Goal: Transaction & Acquisition: Subscribe to service/newsletter

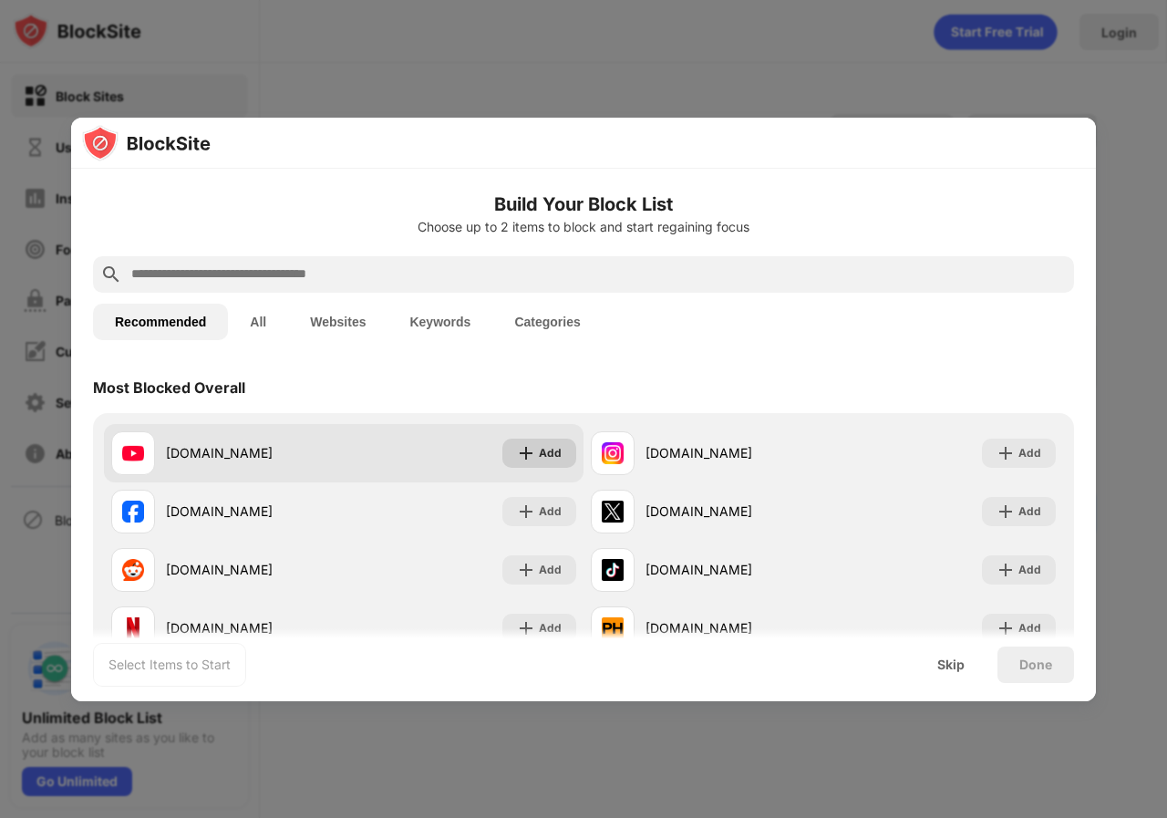
click at [528, 458] on img at bounding box center [526, 453] width 18 height 18
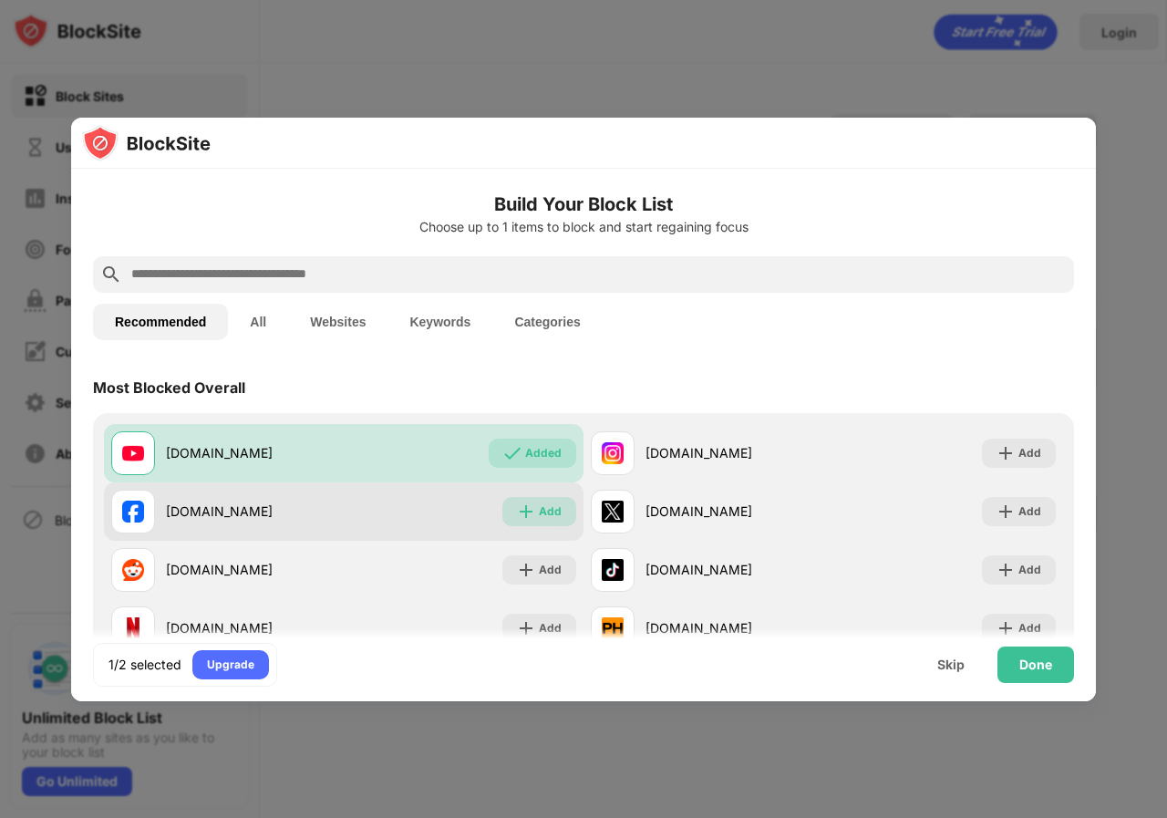
click at [523, 510] on img at bounding box center [526, 511] width 18 height 18
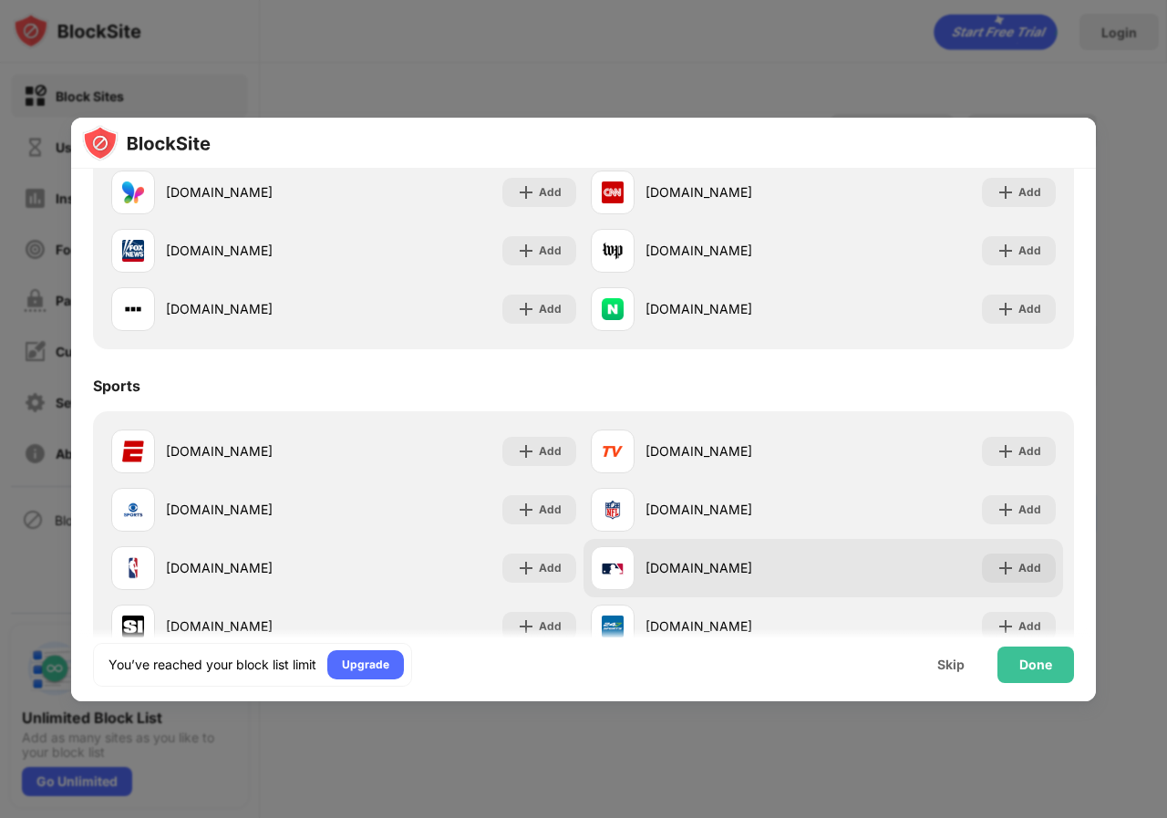
scroll to position [1234, 0]
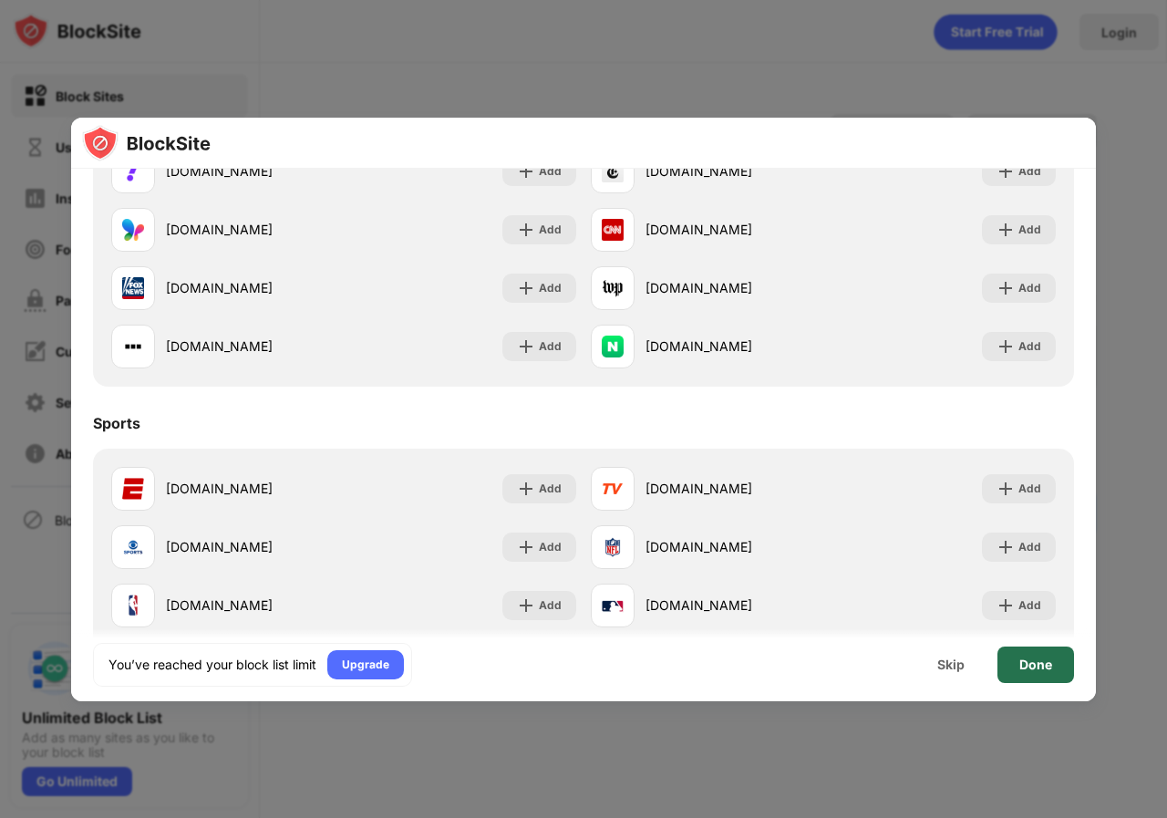
click at [1029, 667] on div "Done" at bounding box center [1035, 664] width 33 height 15
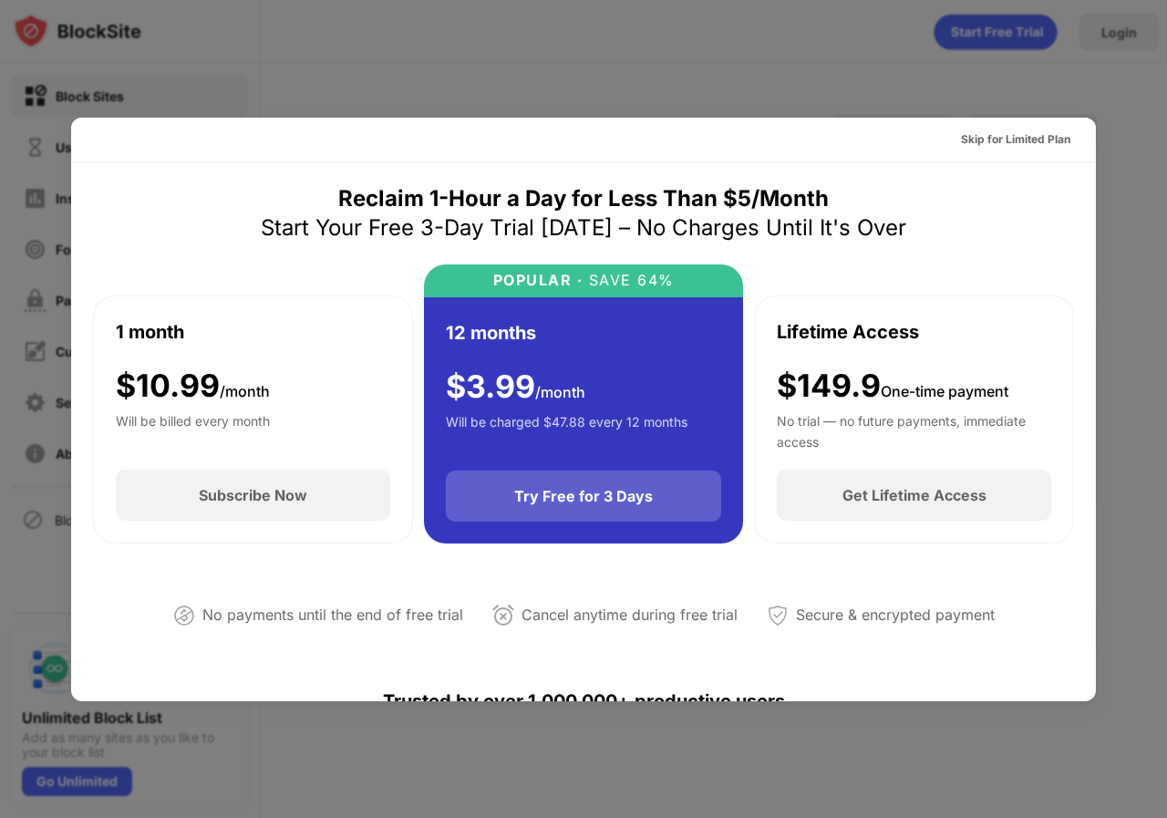
click at [528, 505] on div "Try Free for 3 Days" at bounding box center [583, 496] width 139 height 18
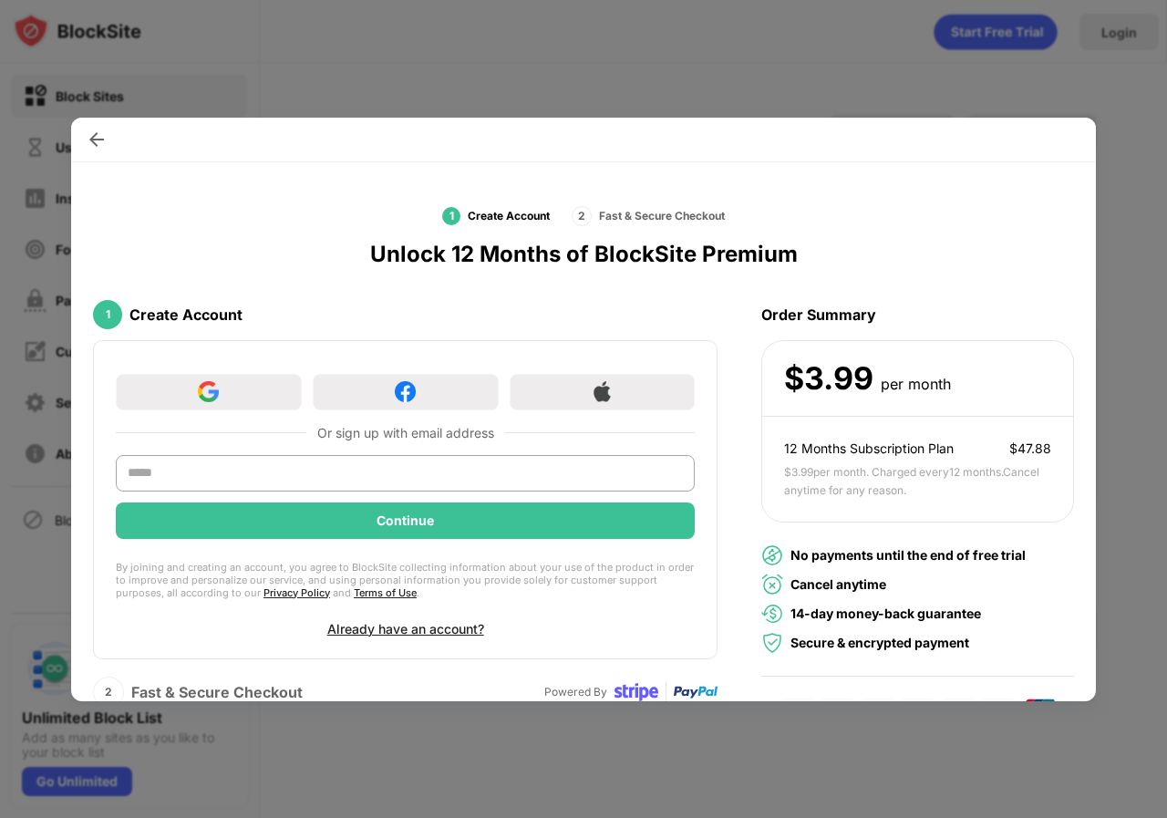
click at [425, 517] on div "Continue" at bounding box center [405, 520] width 57 height 15
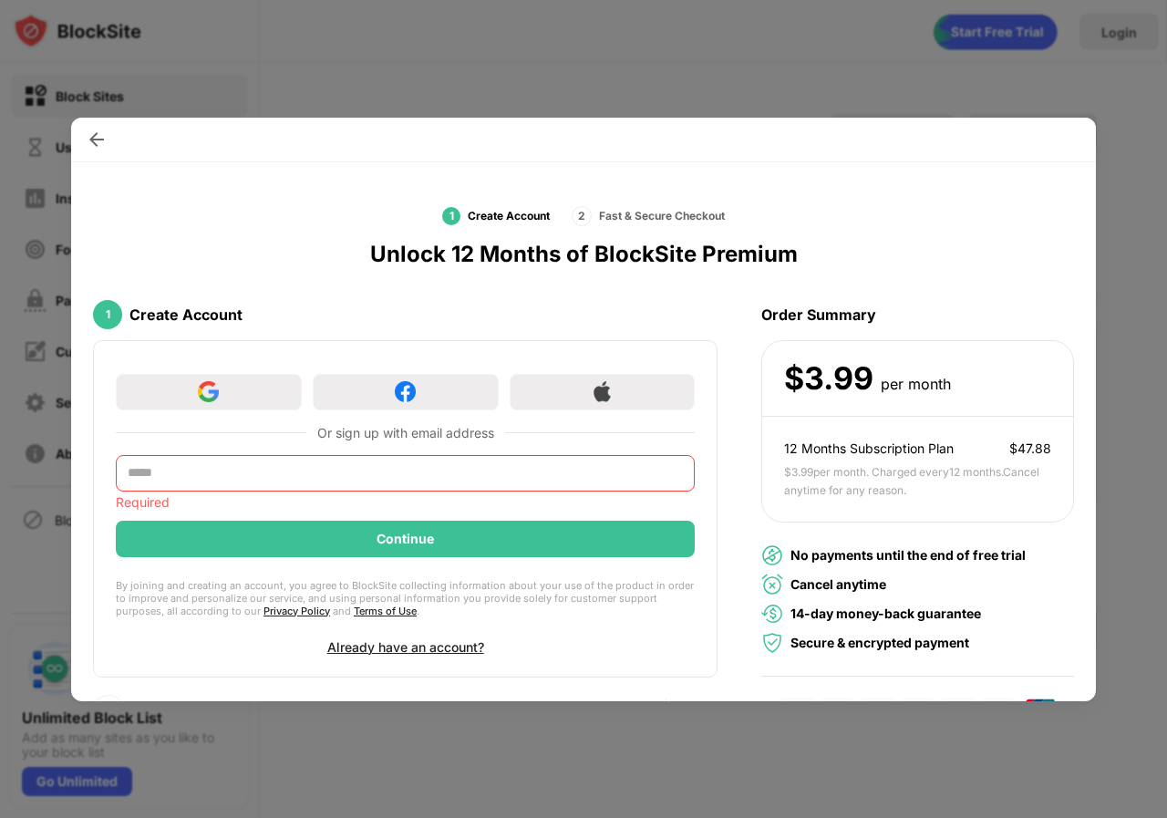
click at [677, 57] on div at bounding box center [583, 409] width 1167 height 818
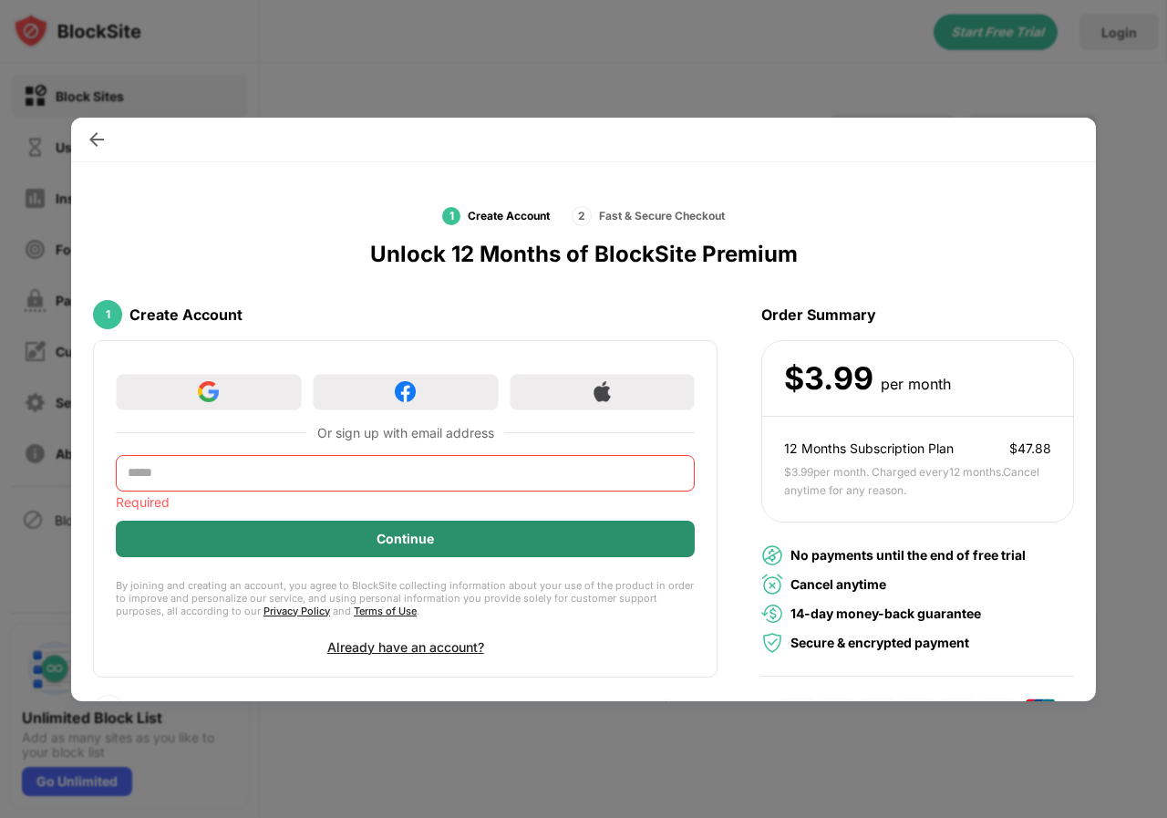
click at [444, 535] on div "Continue" at bounding box center [405, 539] width 579 height 36
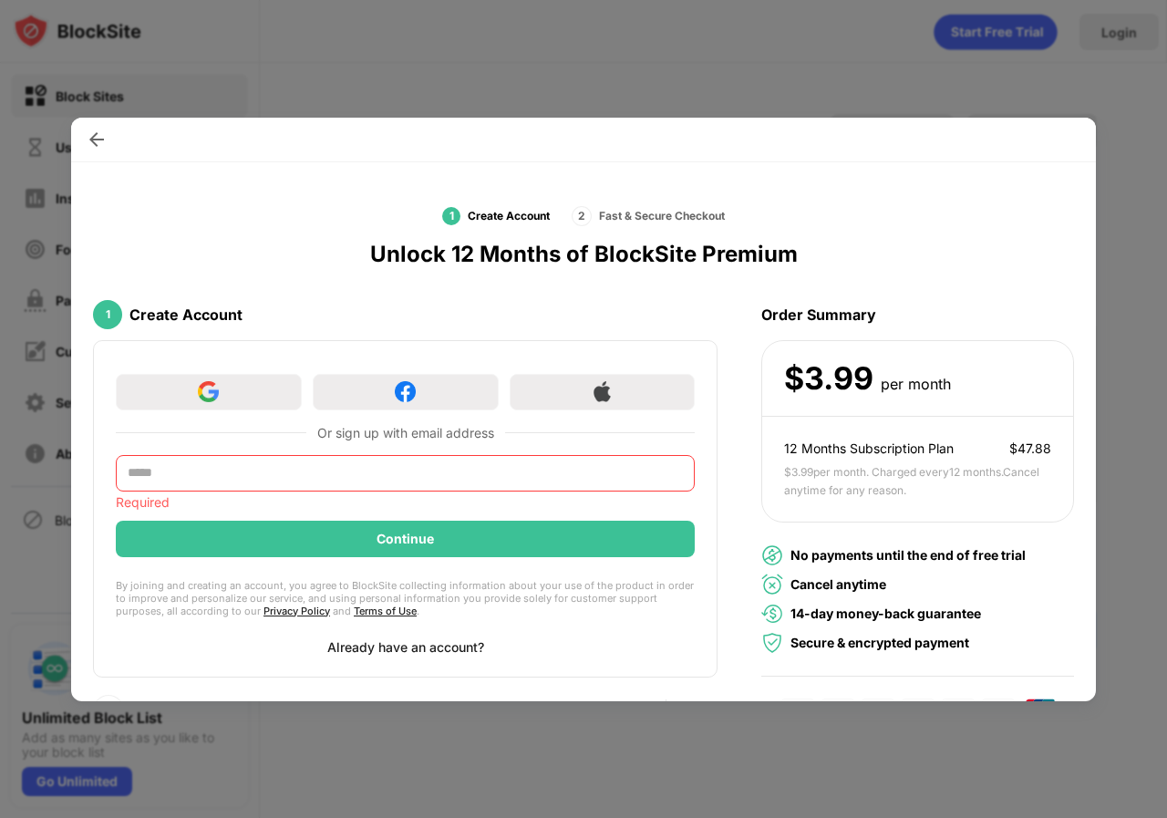
click at [422, 647] on div "Already have an account?" at bounding box center [405, 647] width 157 height 16
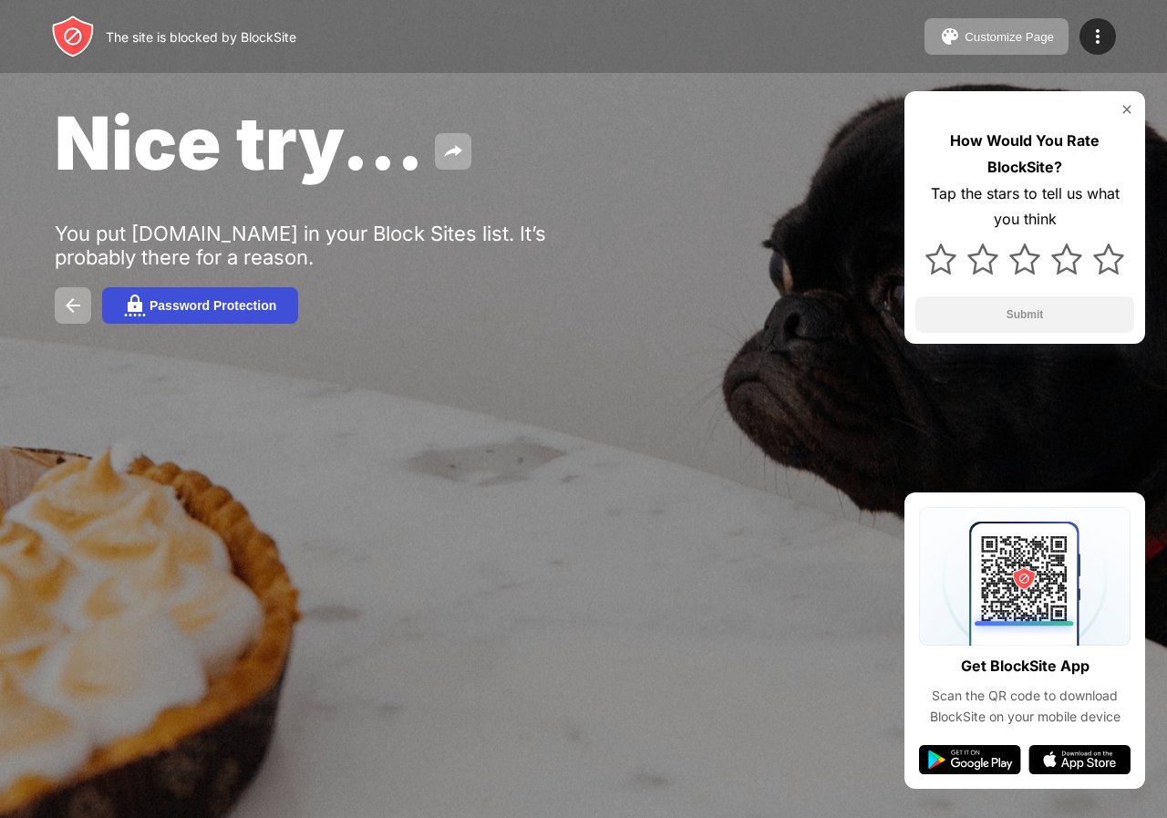
click at [175, 301] on div "Password Protection" at bounding box center [213, 305] width 127 height 15
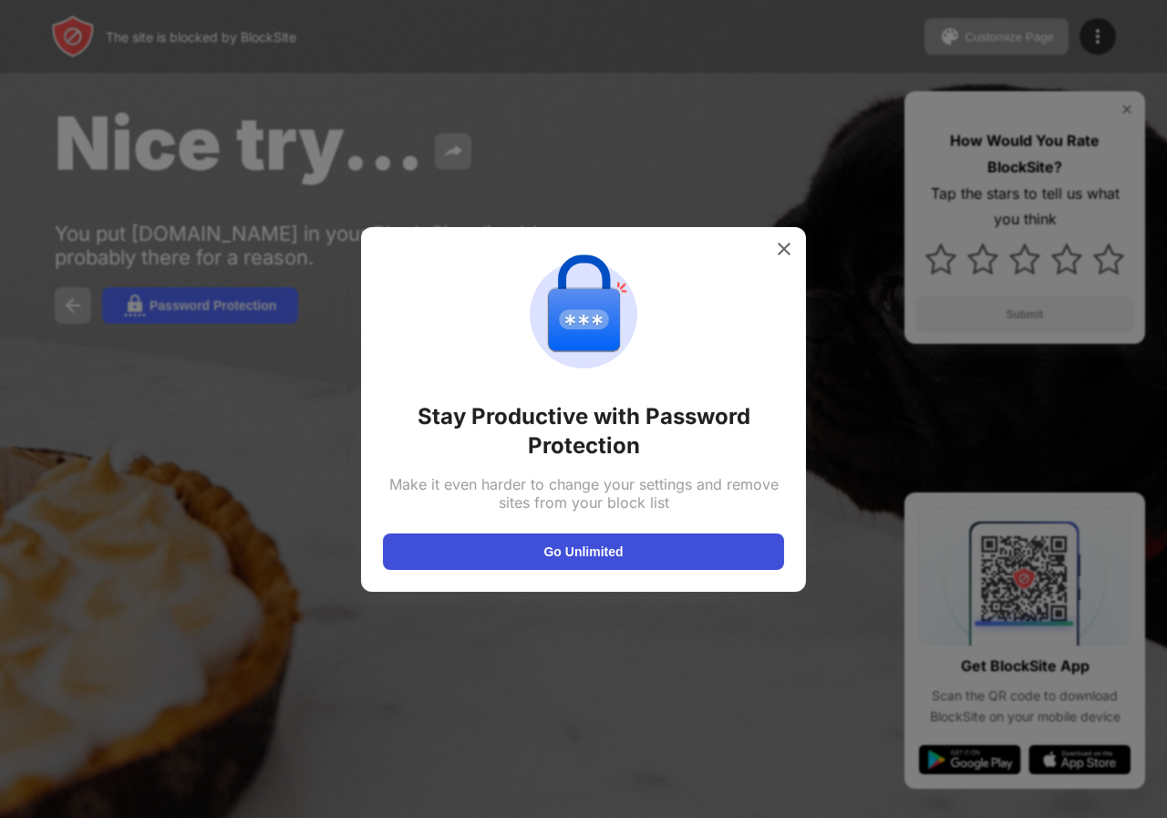
click at [622, 555] on button "Go Unlimited" at bounding box center [583, 551] width 401 height 36
